Goal: Task Accomplishment & Management: Manage account settings

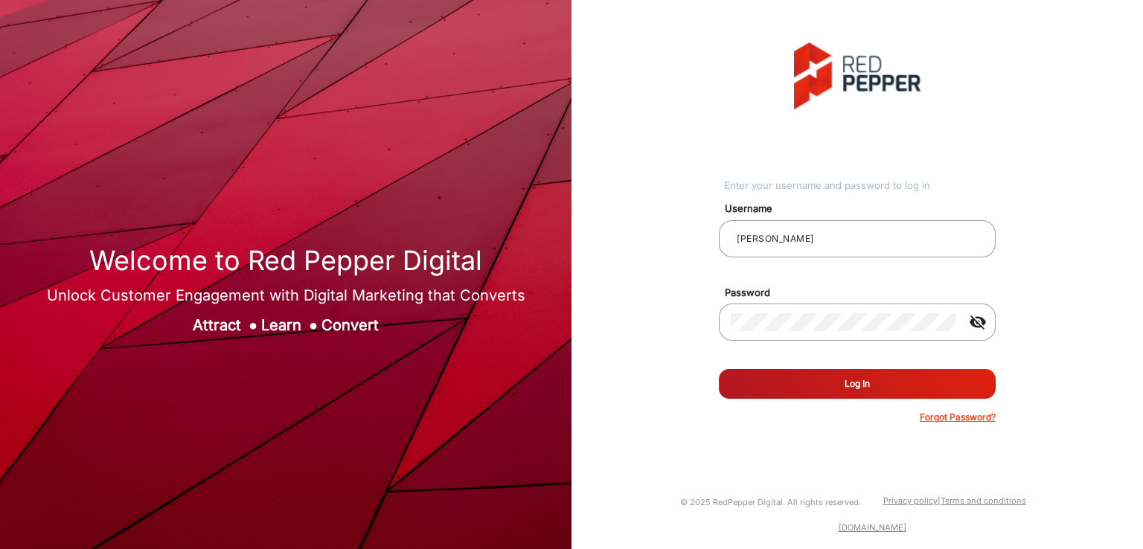
click at [827, 376] on button "Log In" at bounding box center [857, 384] width 277 height 30
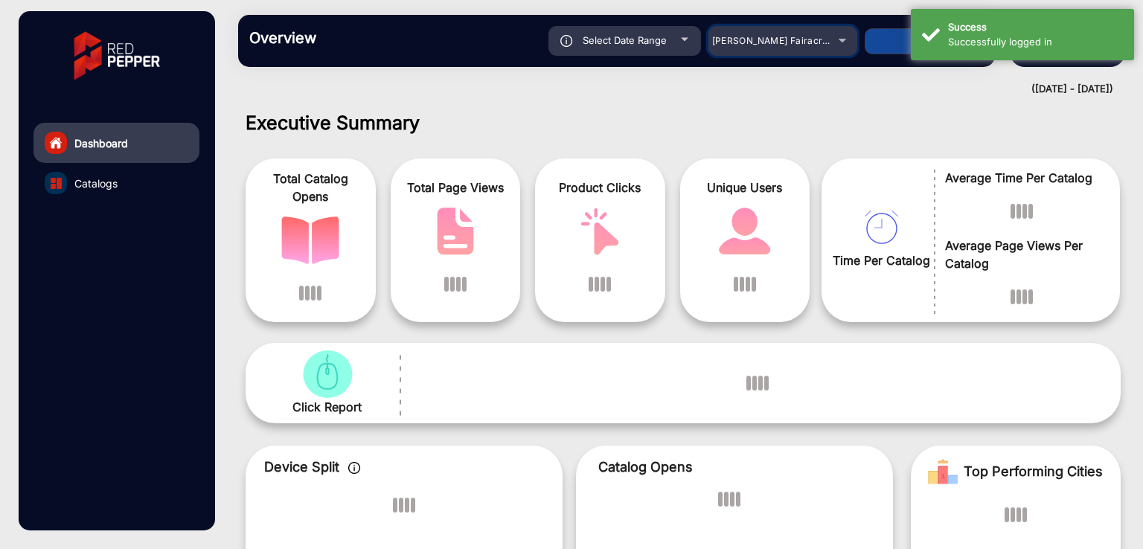
click at [761, 41] on span "[PERSON_NAME] Fairacre Farms" at bounding box center [785, 40] width 147 height 11
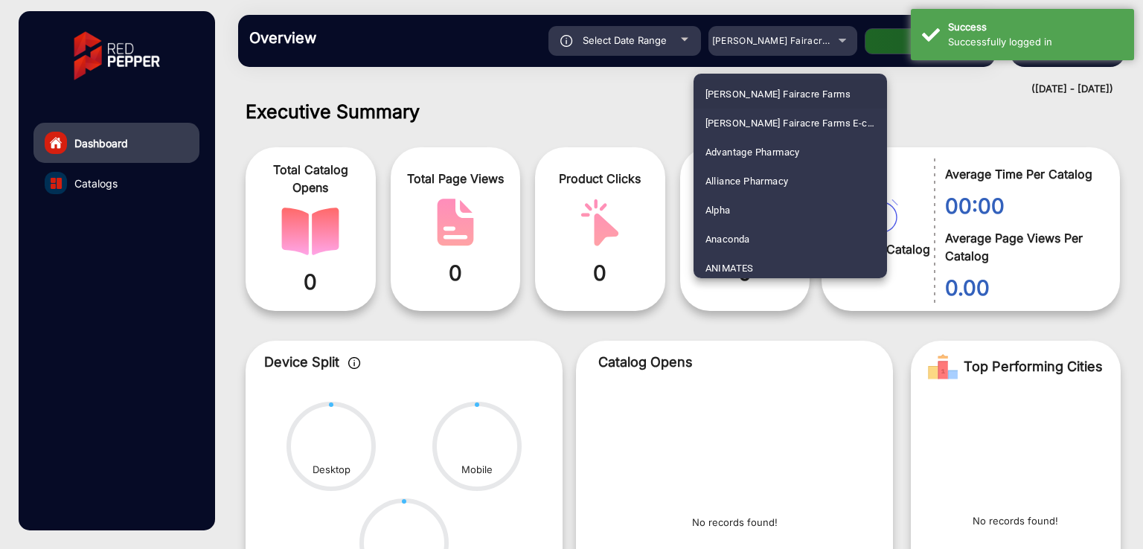
scroll to position [440, 0]
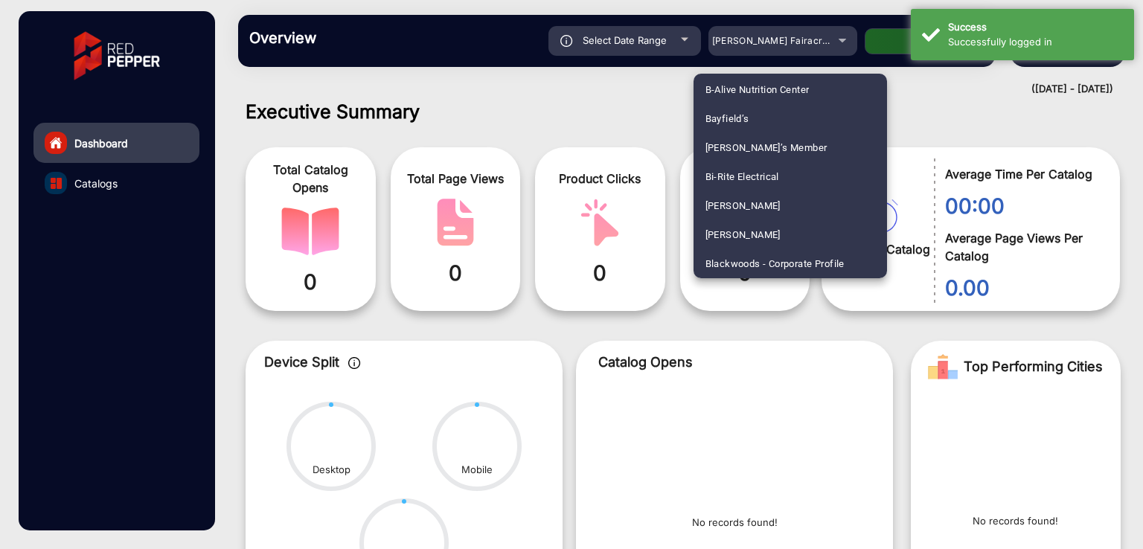
click at [732, 172] on span "Bi-Rite Electrical" at bounding box center [742, 176] width 74 height 29
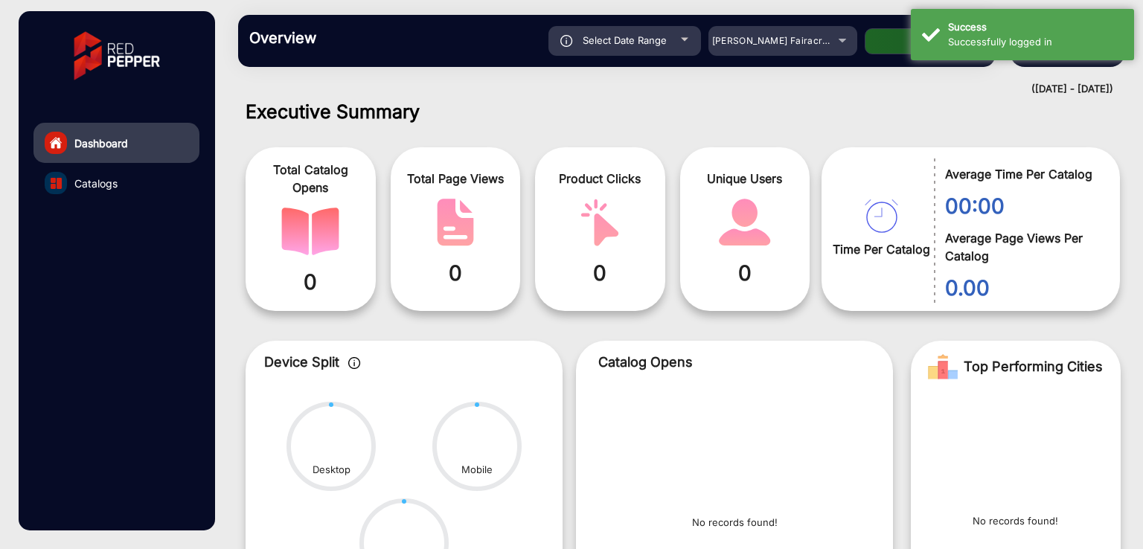
click at [750, 174] on span "Unique Users" at bounding box center [745, 179] width 108 height 18
click at [742, 176] on span "Unique Users" at bounding box center [745, 179] width 108 height 18
click at [482, 100] on h1 "Executive Summary" at bounding box center [683, 111] width 875 height 22
click at [545, 109] on h1 "Executive Summary" at bounding box center [683, 111] width 875 height 22
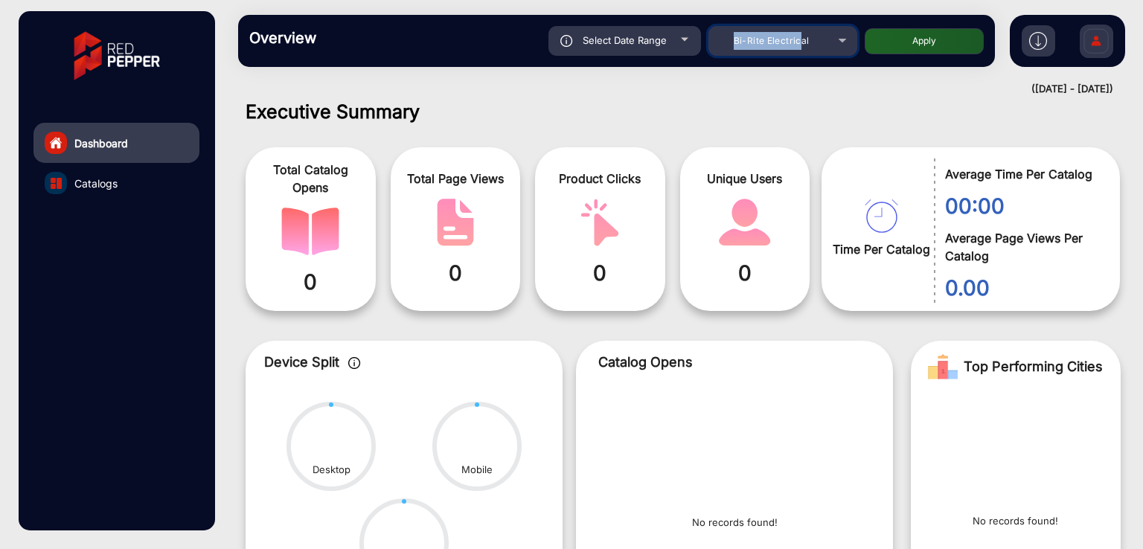
click at [786, 42] on span "Bi-Rite Electrical" at bounding box center [772, 40] width 76 height 11
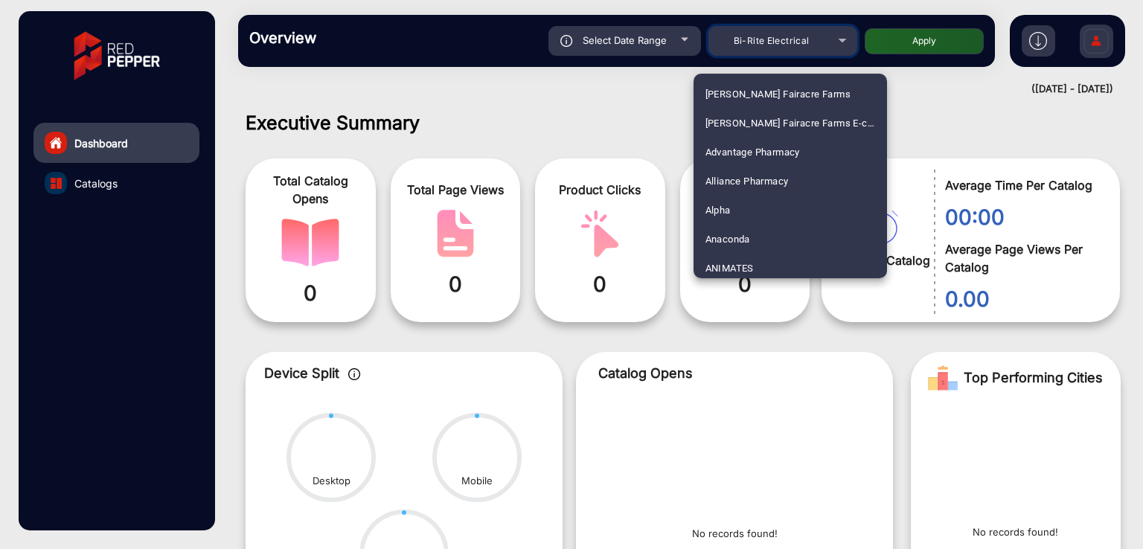
scroll to position [353, 0]
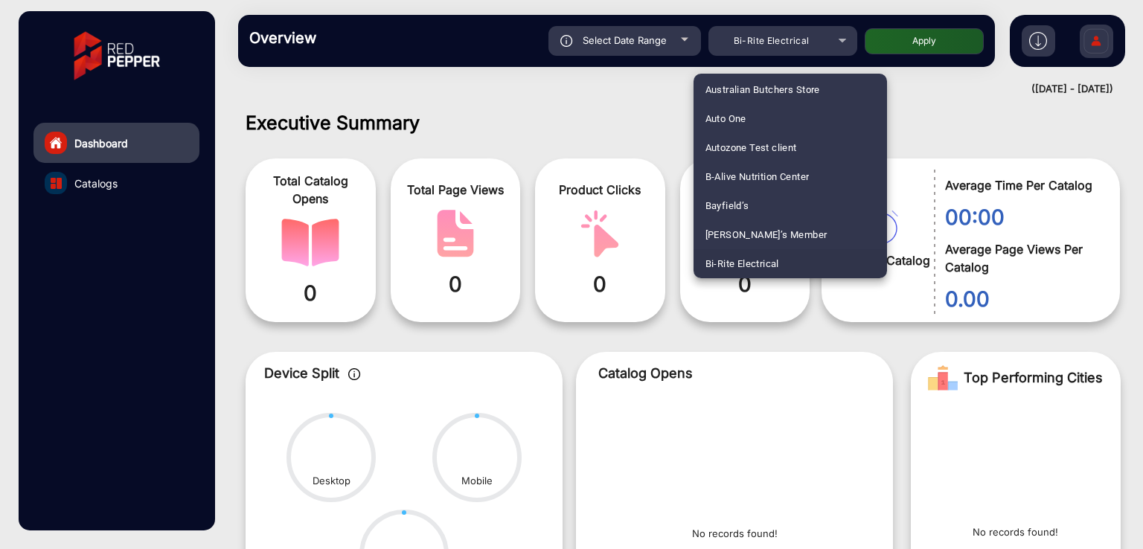
click at [515, 89] on div at bounding box center [571, 274] width 1143 height 549
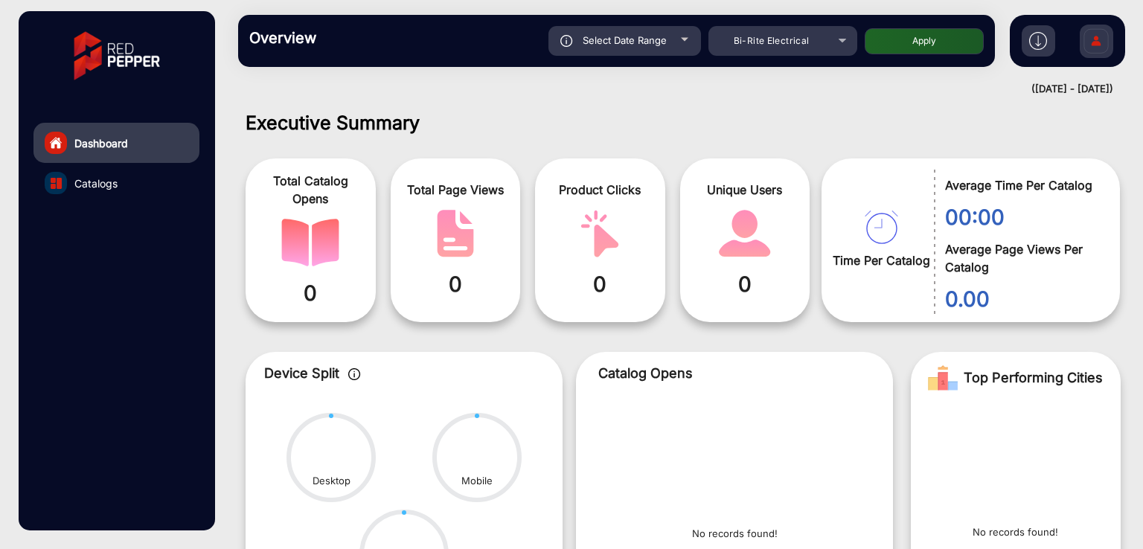
click at [1080, 42] on img at bounding box center [1095, 43] width 31 height 52
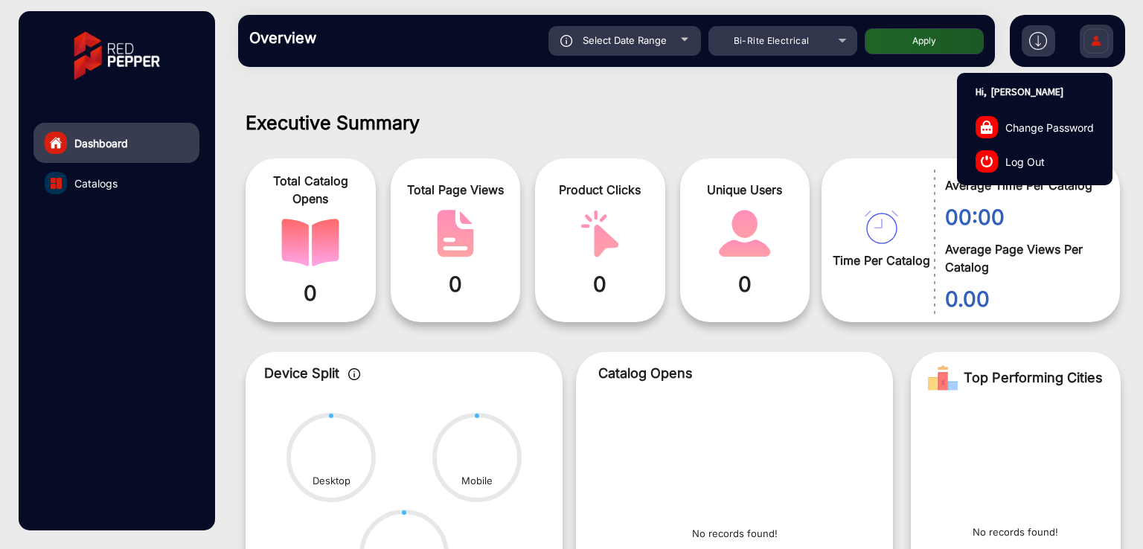
click at [1036, 153] on span "Log Out" at bounding box center [1024, 161] width 39 height 16
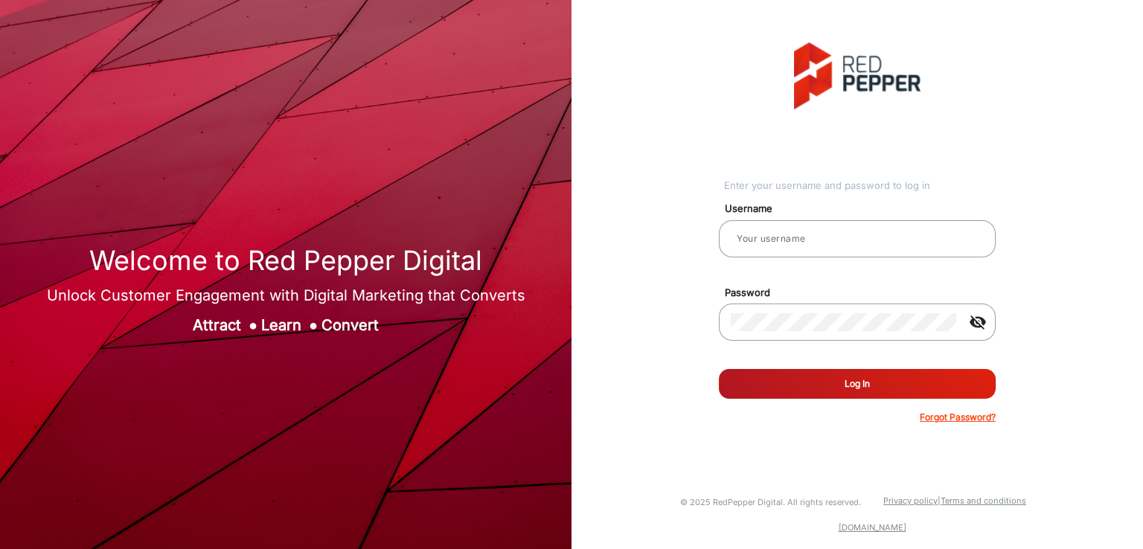
type input "[PERSON_NAME]"
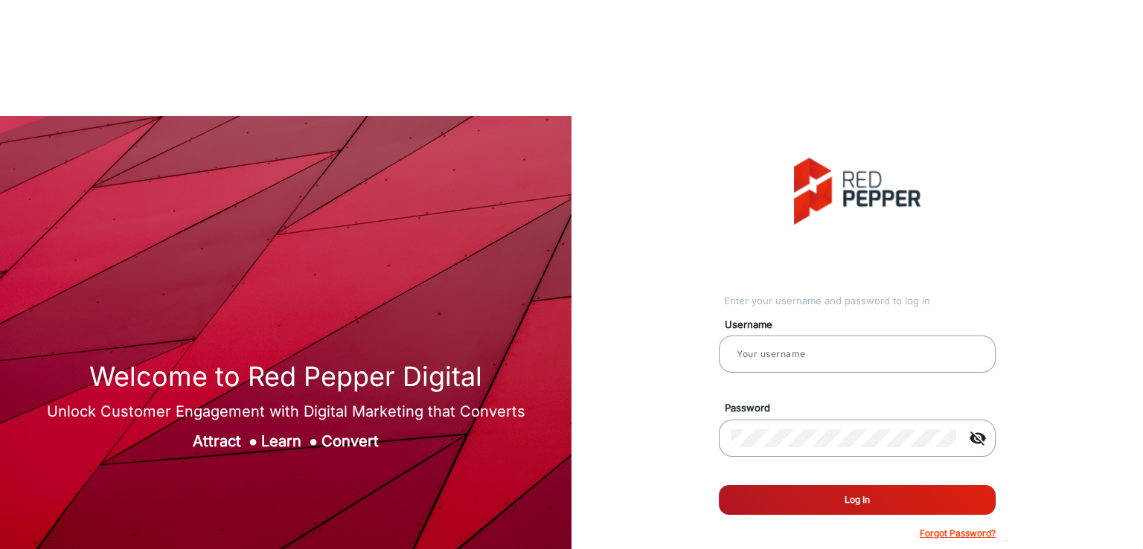
type input "[PERSON_NAME]"
click at [823, 188] on button "Log In" at bounding box center [854, 500] width 277 height 30
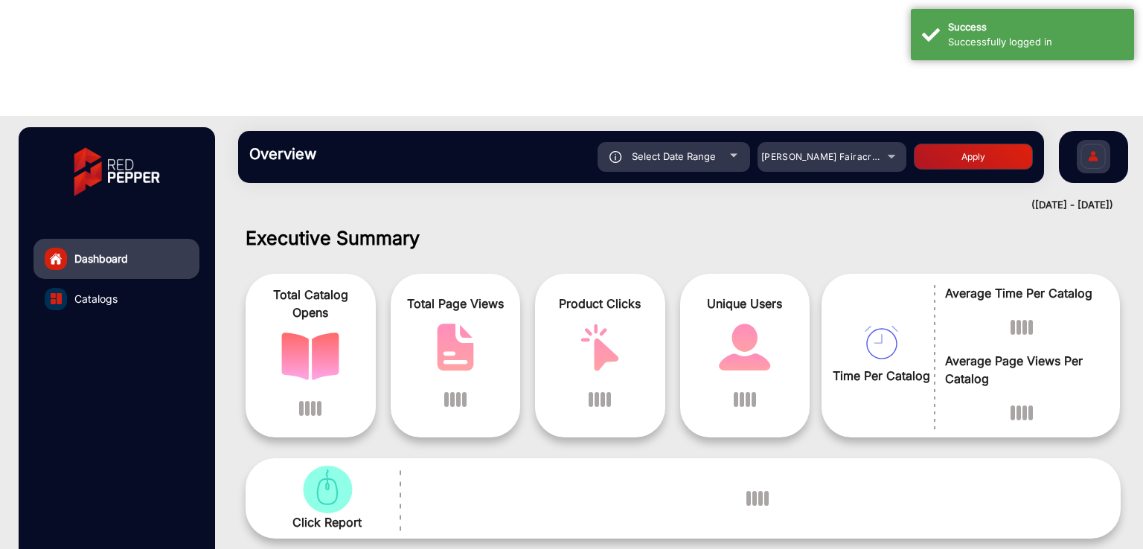
scroll to position [11, 0]
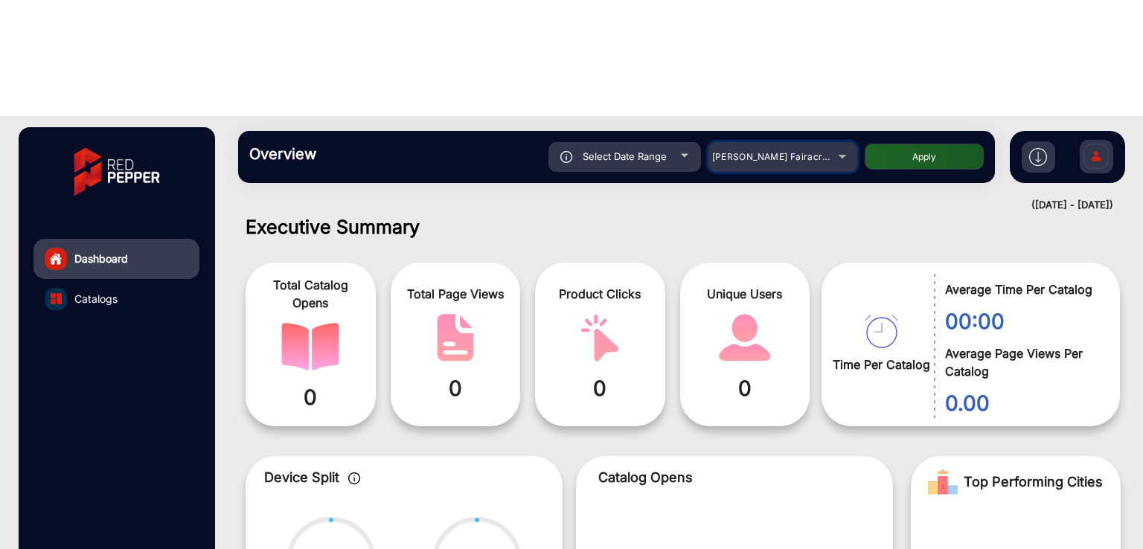
click at [763, 151] on span "[PERSON_NAME] Fairacre Farms" at bounding box center [785, 156] width 147 height 11
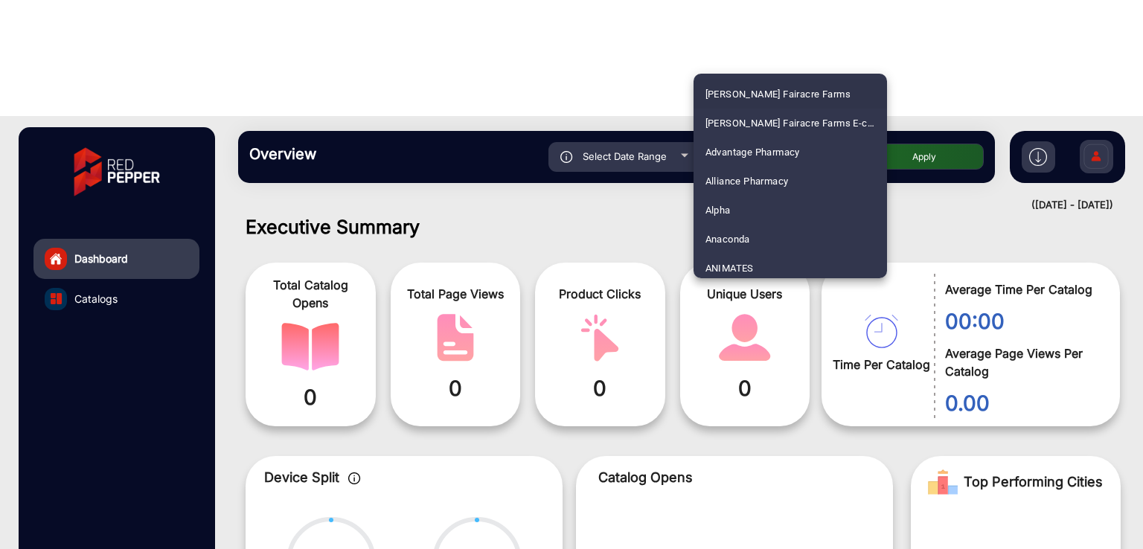
scroll to position [440, 0]
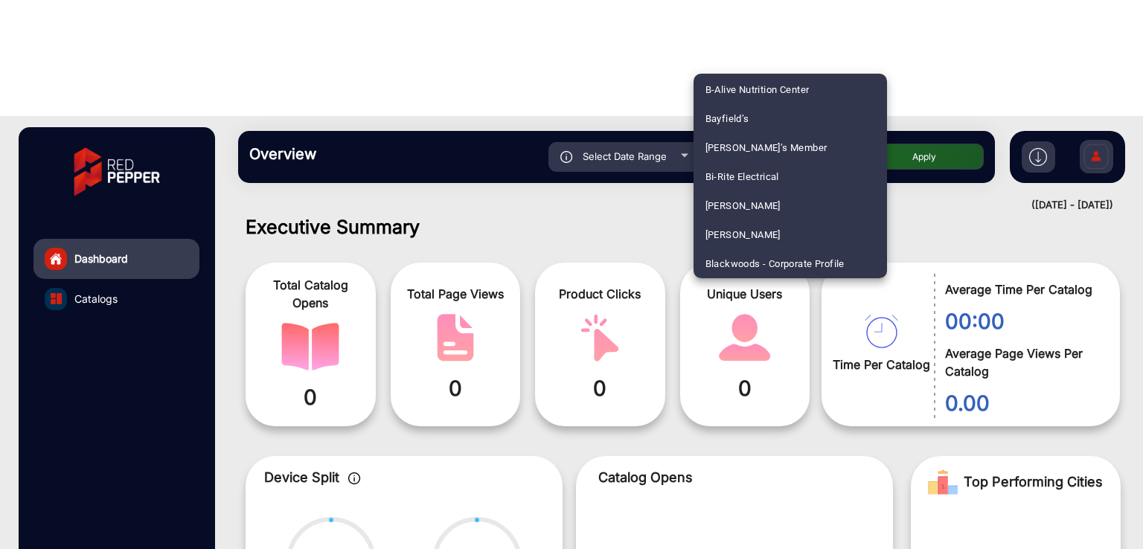
click at [574, 128] on div at bounding box center [571, 274] width 1143 height 549
